Goal: Task Accomplishment & Management: Manage account settings

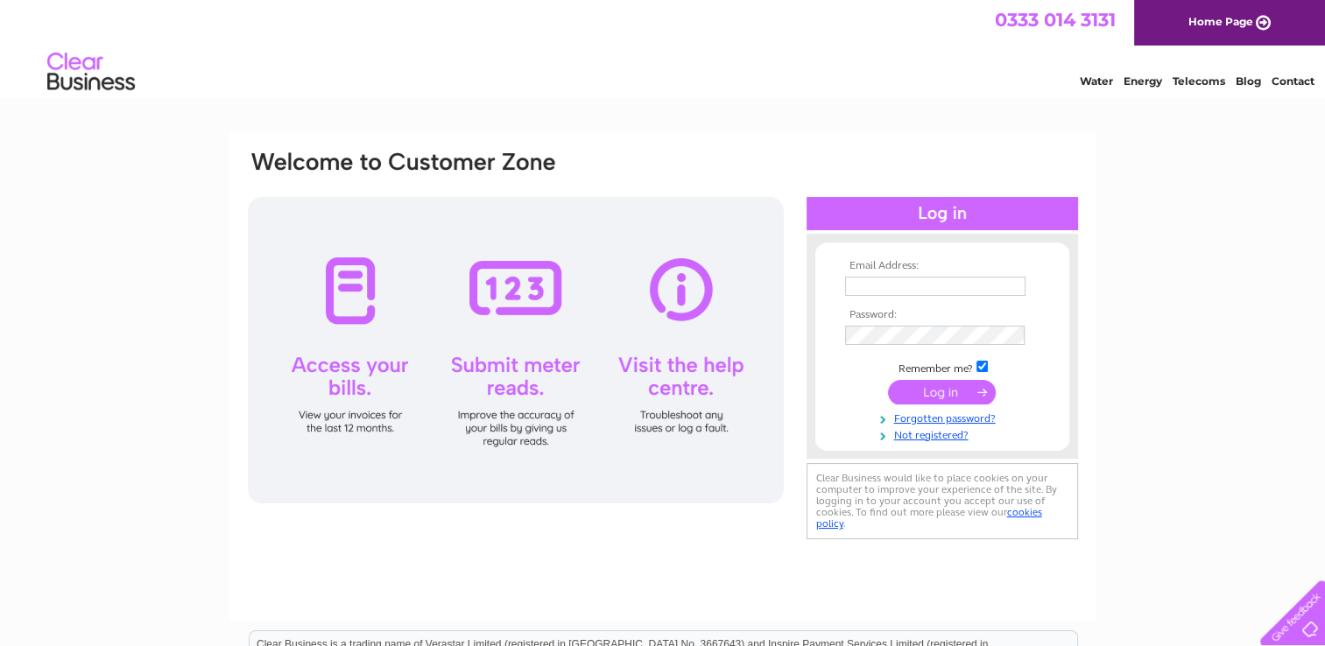
click at [904, 291] on input "text" at bounding box center [935, 286] width 180 height 19
type input "BarmandBeyond@hotmail.com"
click at [888, 381] on input "submit" at bounding box center [942, 393] width 108 height 25
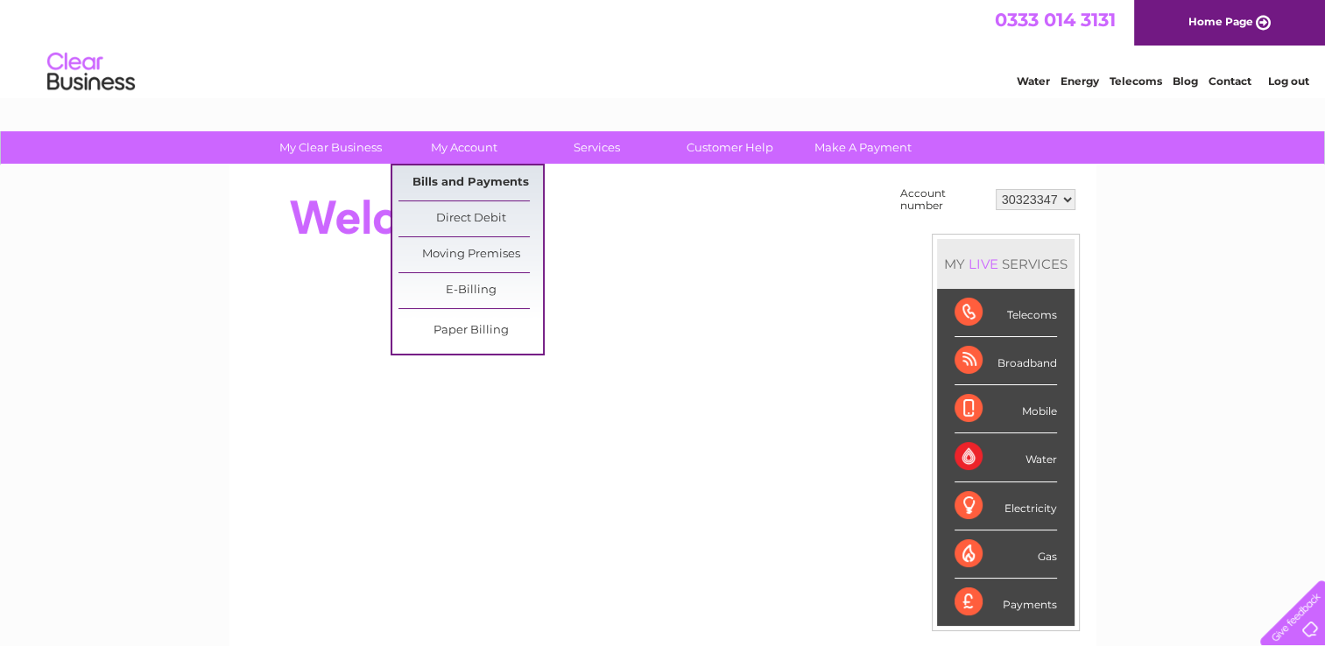
click at [465, 179] on link "Bills and Payments" at bounding box center [470, 182] width 144 height 35
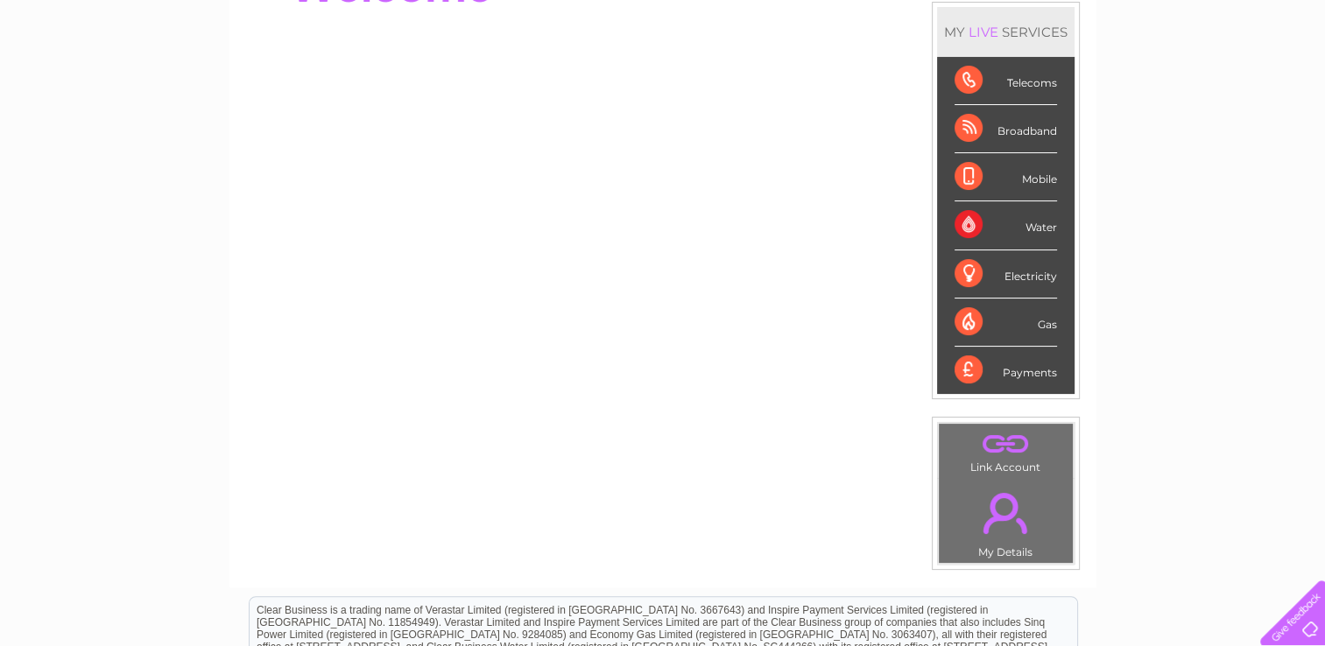
scroll to position [343, 0]
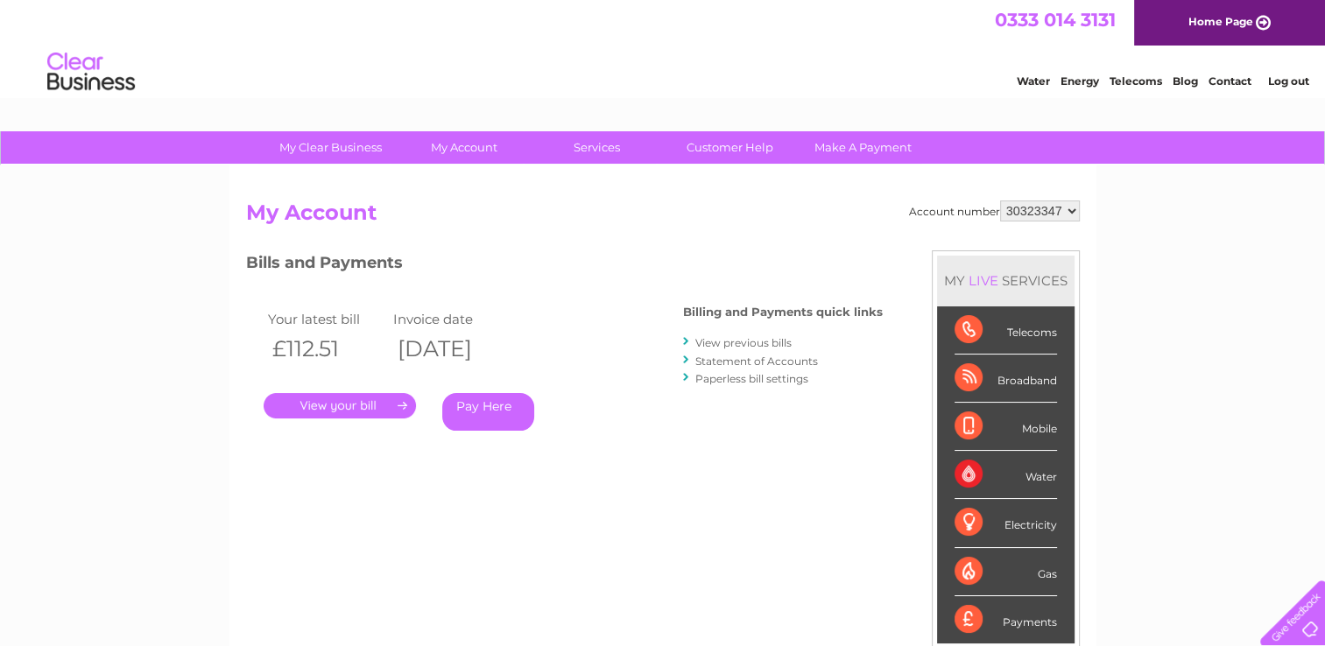
click at [340, 405] on link "." at bounding box center [340, 405] width 152 height 25
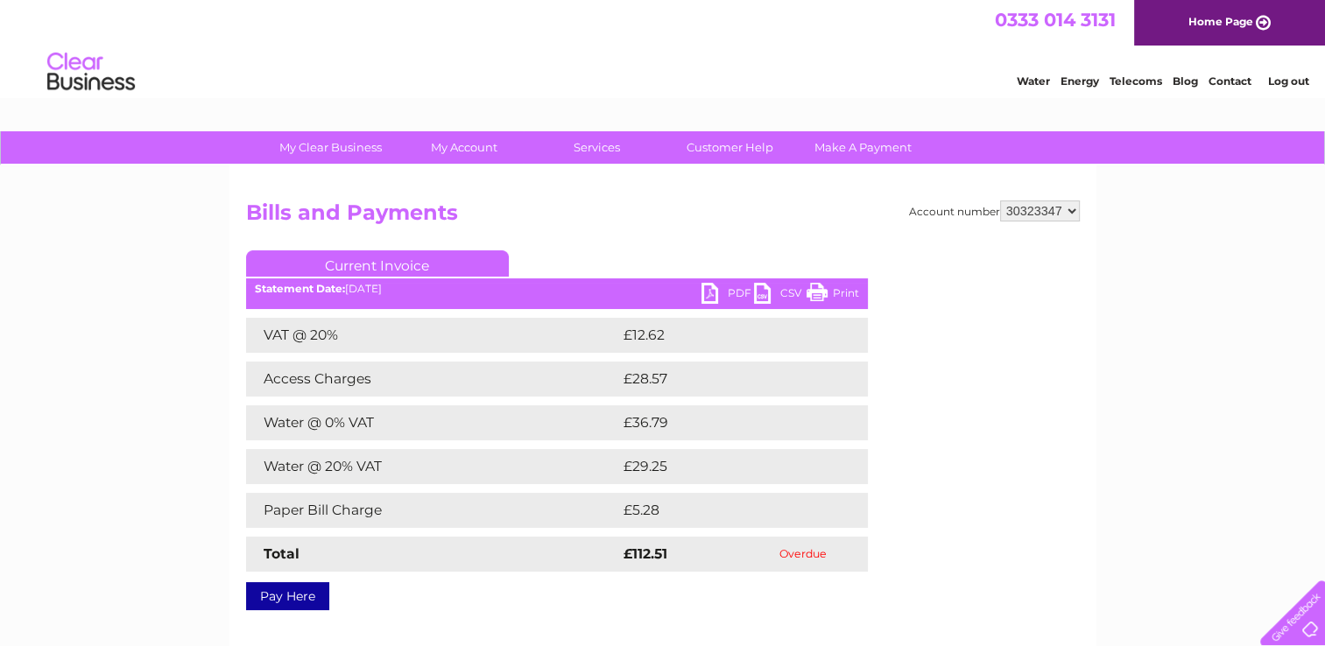
click at [715, 303] on link "PDF" at bounding box center [727, 295] width 53 height 25
